Goal: Information Seeking & Learning: Check status

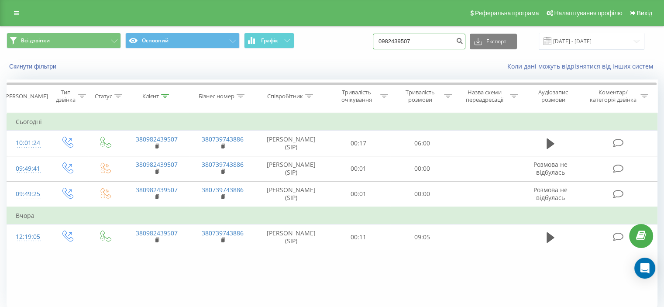
drag, startPoint x: 360, startPoint y: 44, endPoint x: 370, endPoint y: 43, distance: 9.2
click at [363, 44] on div "Всі дзвінки Основний Графік 0982439507 Експорт .csv .xls .xlsx 19.05.2025 - 19.…" at bounding box center [332, 41] width 650 height 17
drag, startPoint x: 434, startPoint y: 40, endPoint x: 367, endPoint y: 45, distance: 66.6
click at [367, 45] on div "Всі дзвінки Основний Графік 0982439507 Експорт .csv .xls .xlsx 19.05.2025 - 19.…" at bounding box center [332, 41] width 650 height 17
paste input "5) 209-86-33"
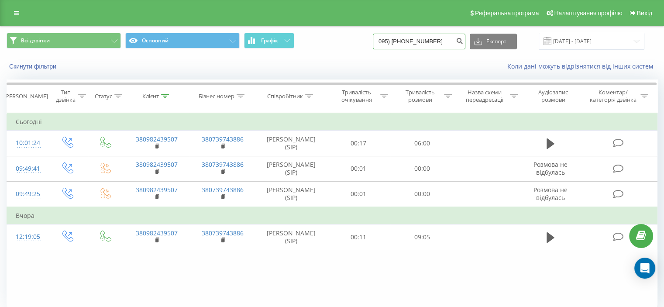
click at [403, 41] on input "095) 209-86-33" at bounding box center [419, 42] width 92 height 16
type input "0952098633"
